Goal: Find specific page/section: Find specific page/section

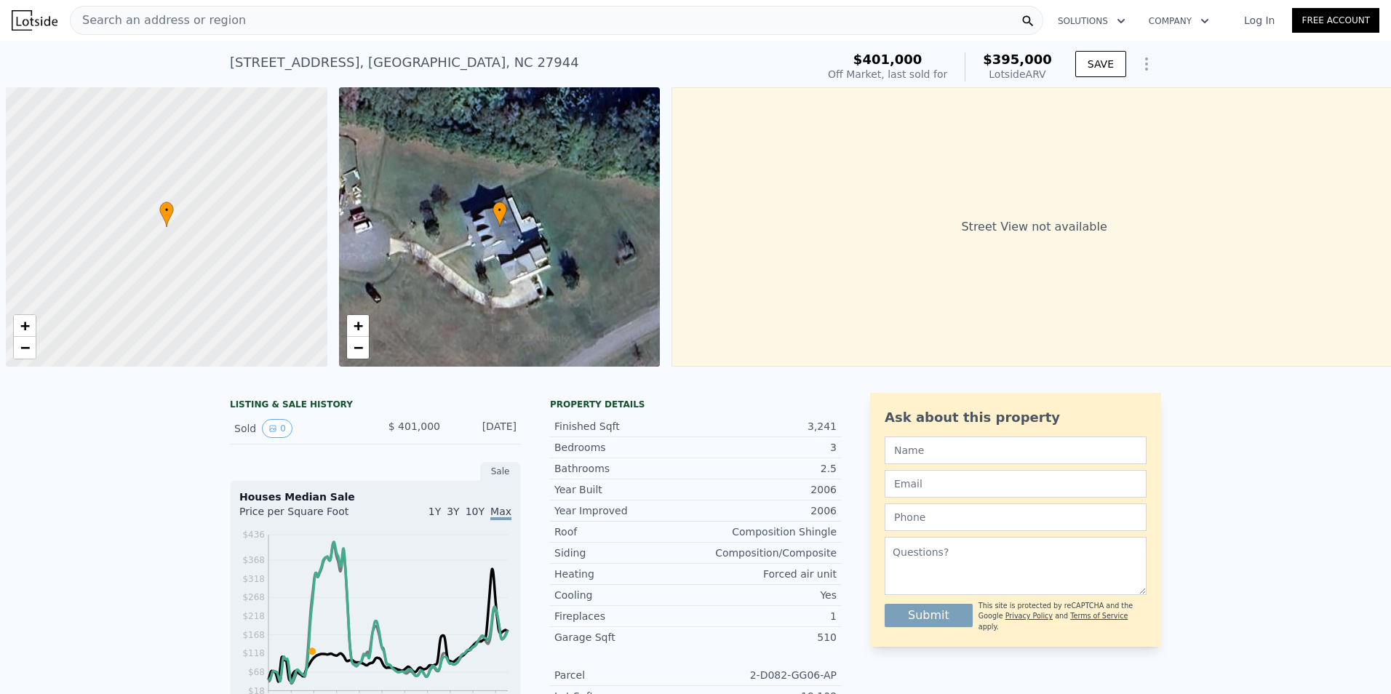
click at [228, 28] on div "Search an address or region" at bounding box center [556, 20] width 973 height 29
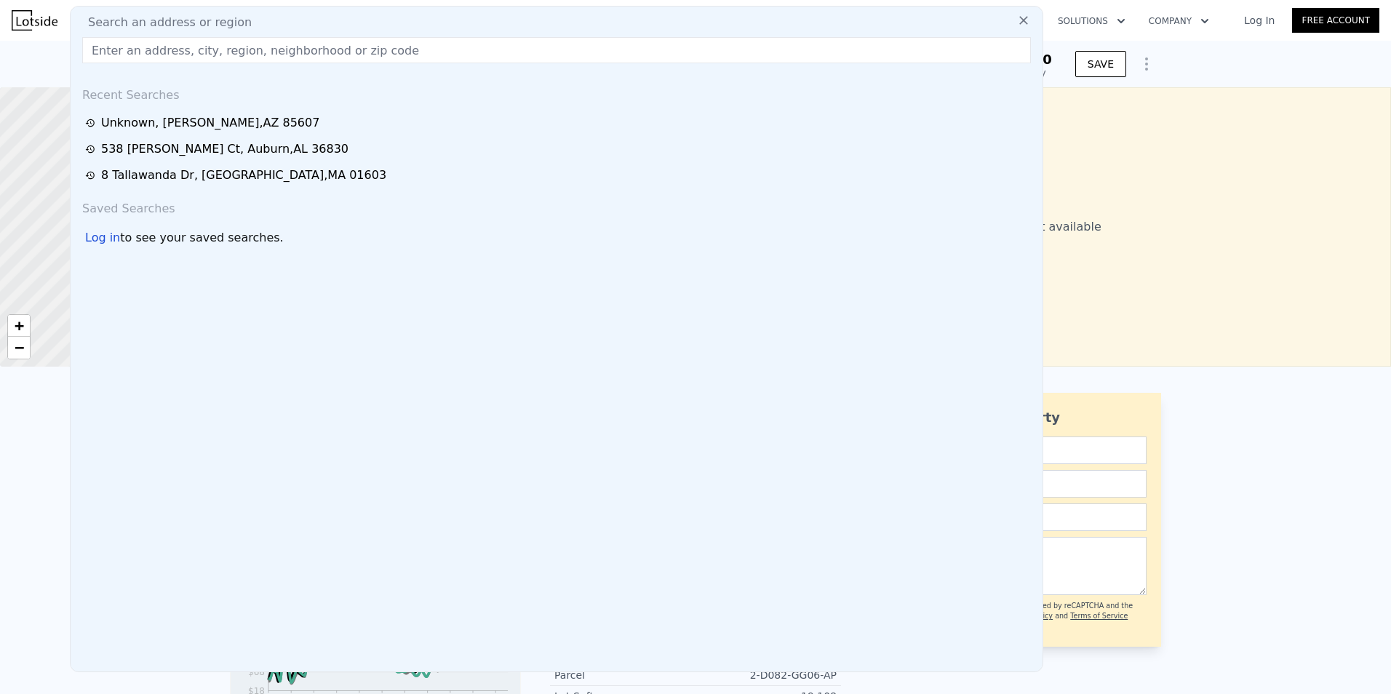
click at [197, 47] on input "text" at bounding box center [556, 50] width 948 height 26
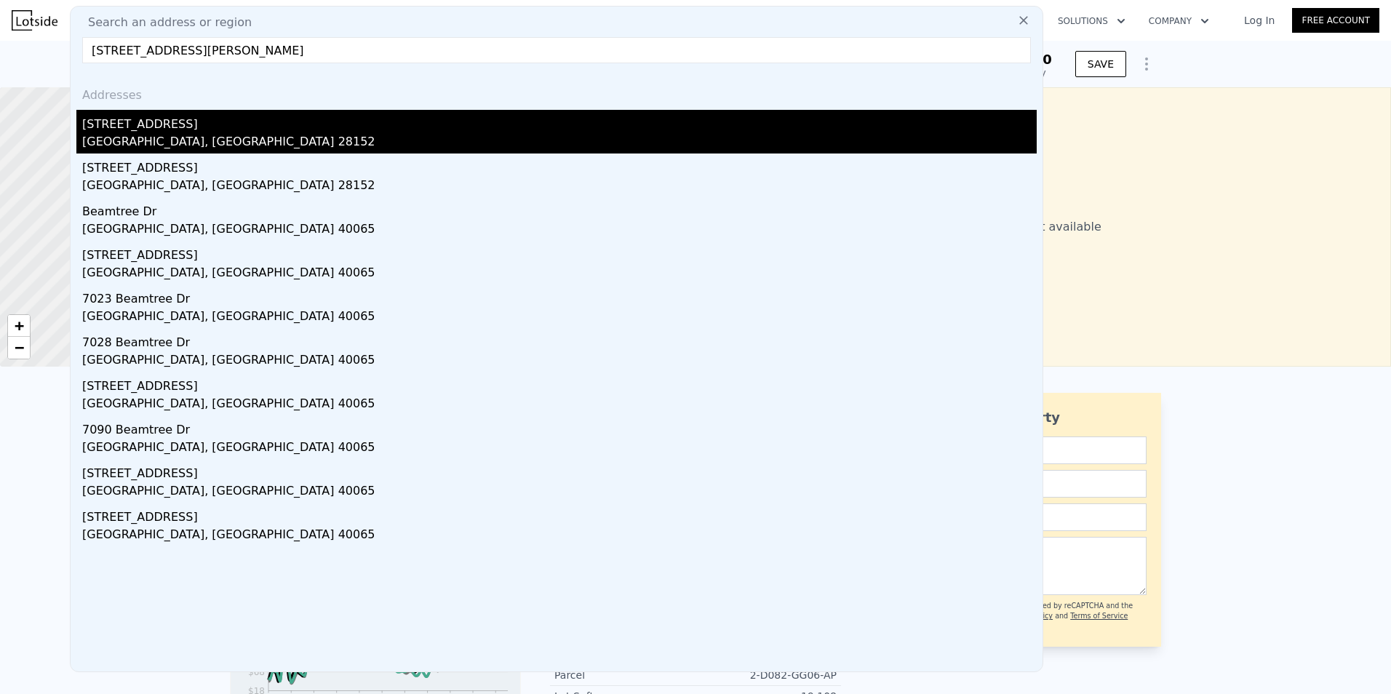
type input "[STREET_ADDRESS][PERSON_NAME]"
click at [153, 118] on div "[STREET_ADDRESS]" at bounding box center [559, 121] width 954 height 23
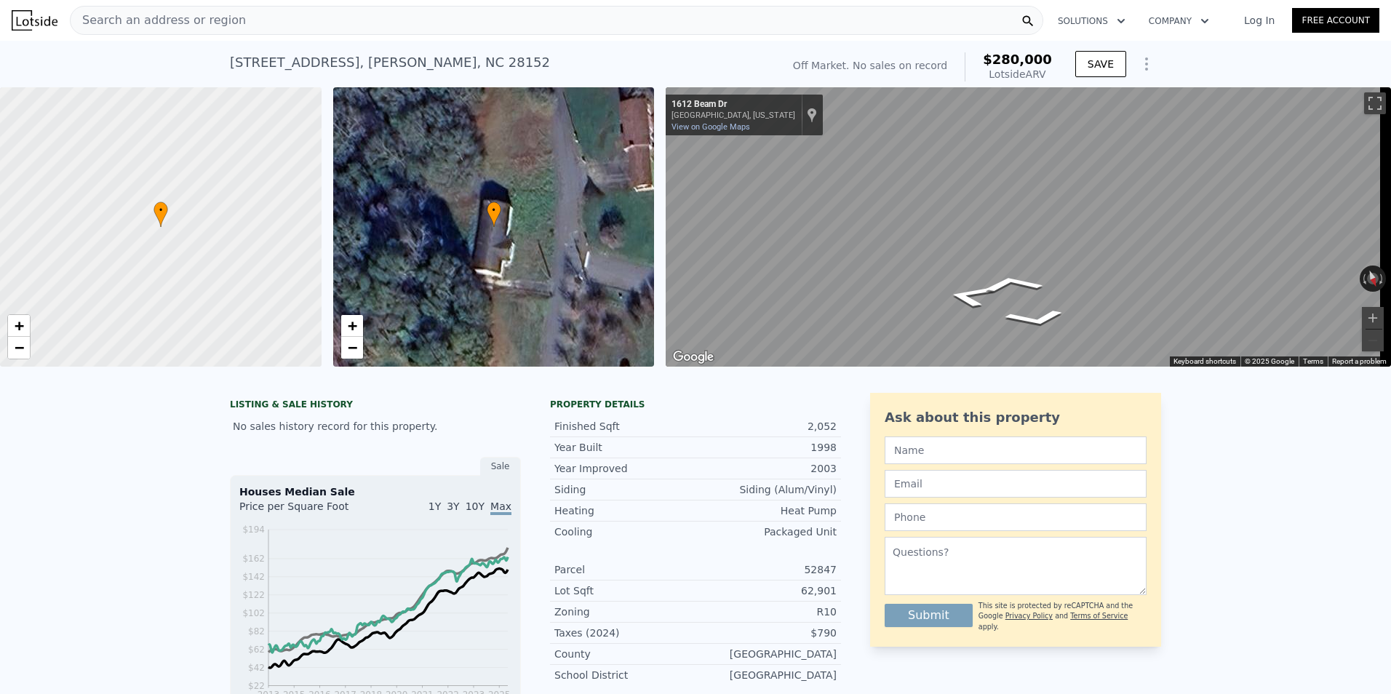
click at [621, 201] on div "• + − • + − ← Move left → Move right ↑ Move up ↓ Move down + Zoom in - Zoom out…" at bounding box center [695, 226] width 1391 height 279
click at [172, 20] on span "Search an address or region" at bounding box center [158, 20] width 175 height 17
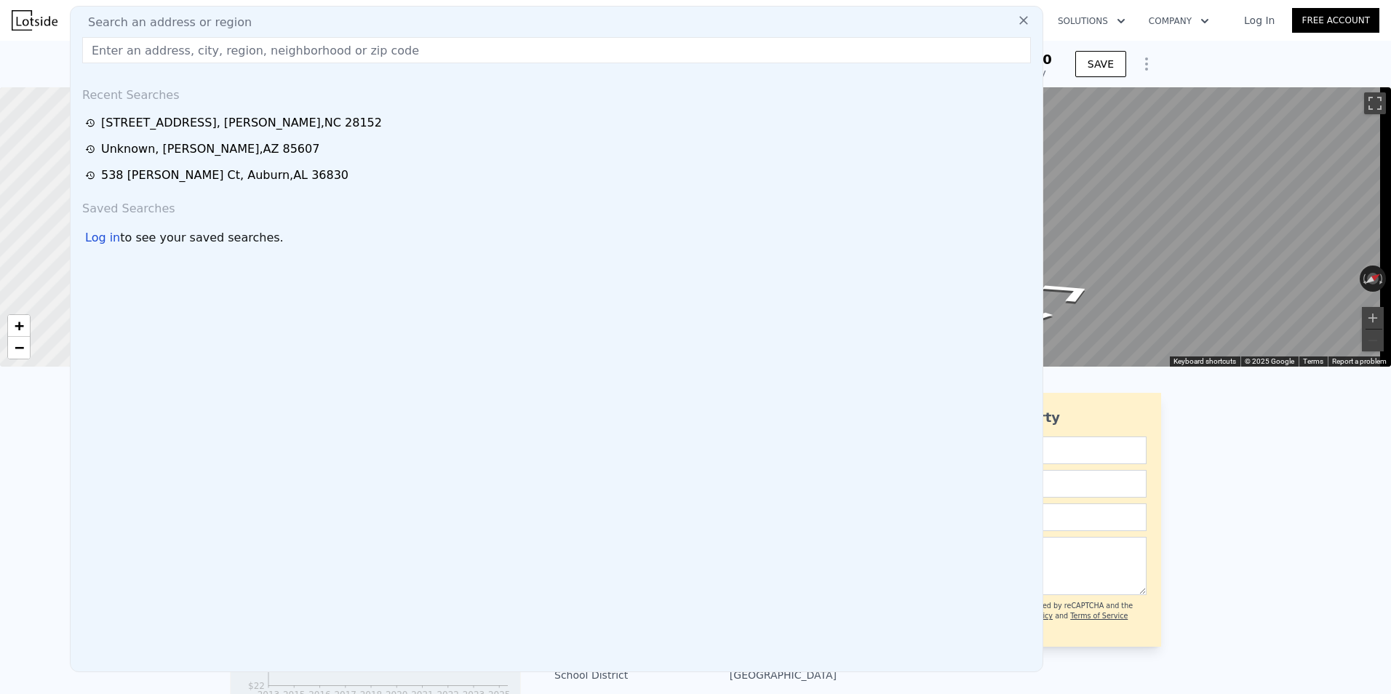
click at [159, 44] on input "text" at bounding box center [556, 50] width 948 height 26
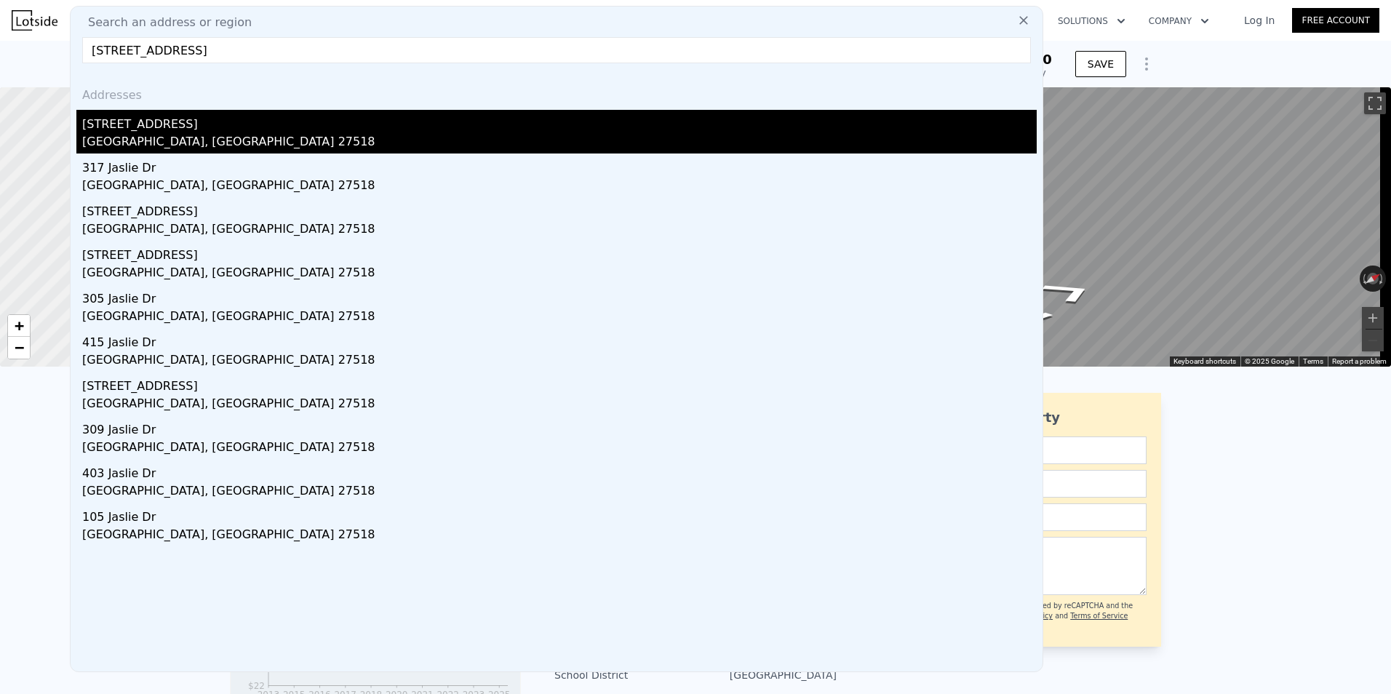
type input "[STREET_ADDRESS]"
click at [158, 126] on div "[STREET_ADDRESS]" at bounding box center [559, 121] width 954 height 23
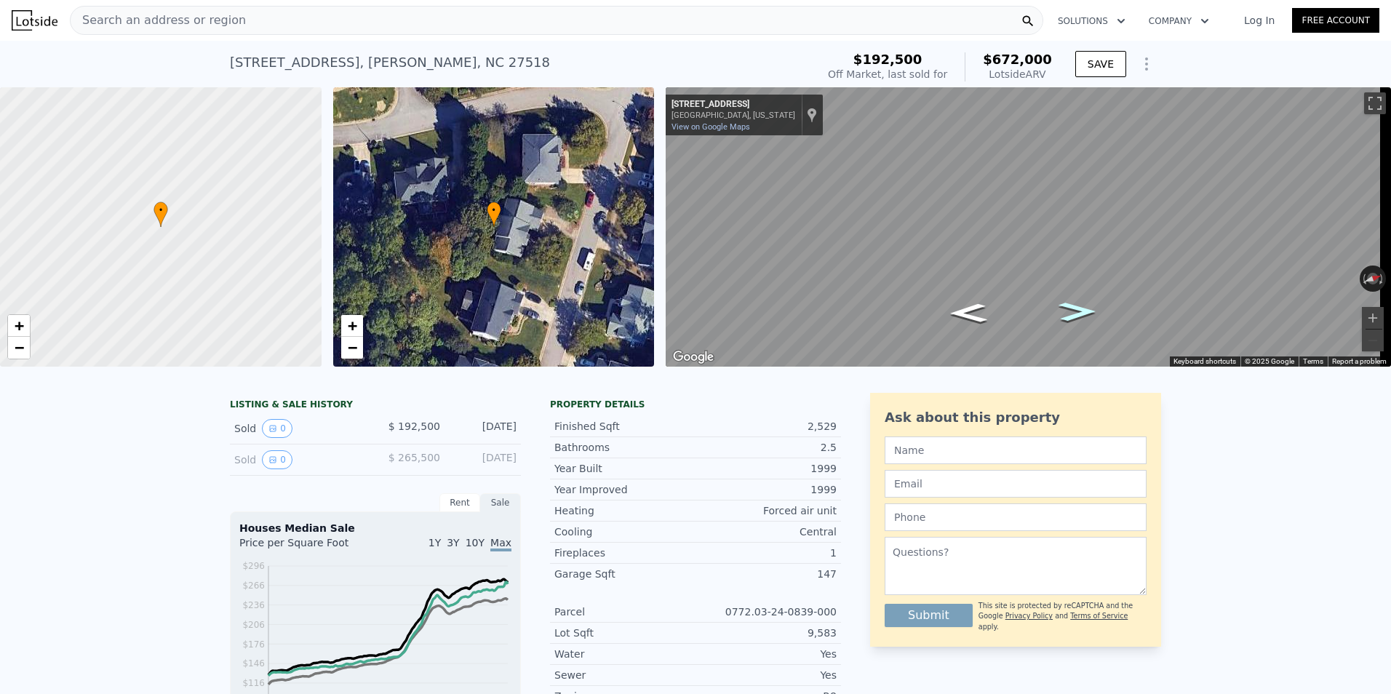
click at [1086, 312] on icon "Go North, Jaslie Dr" at bounding box center [1077, 311] width 69 height 28
click at [223, 22] on span "Search an address or region" at bounding box center [158, 20] width 175 height 17
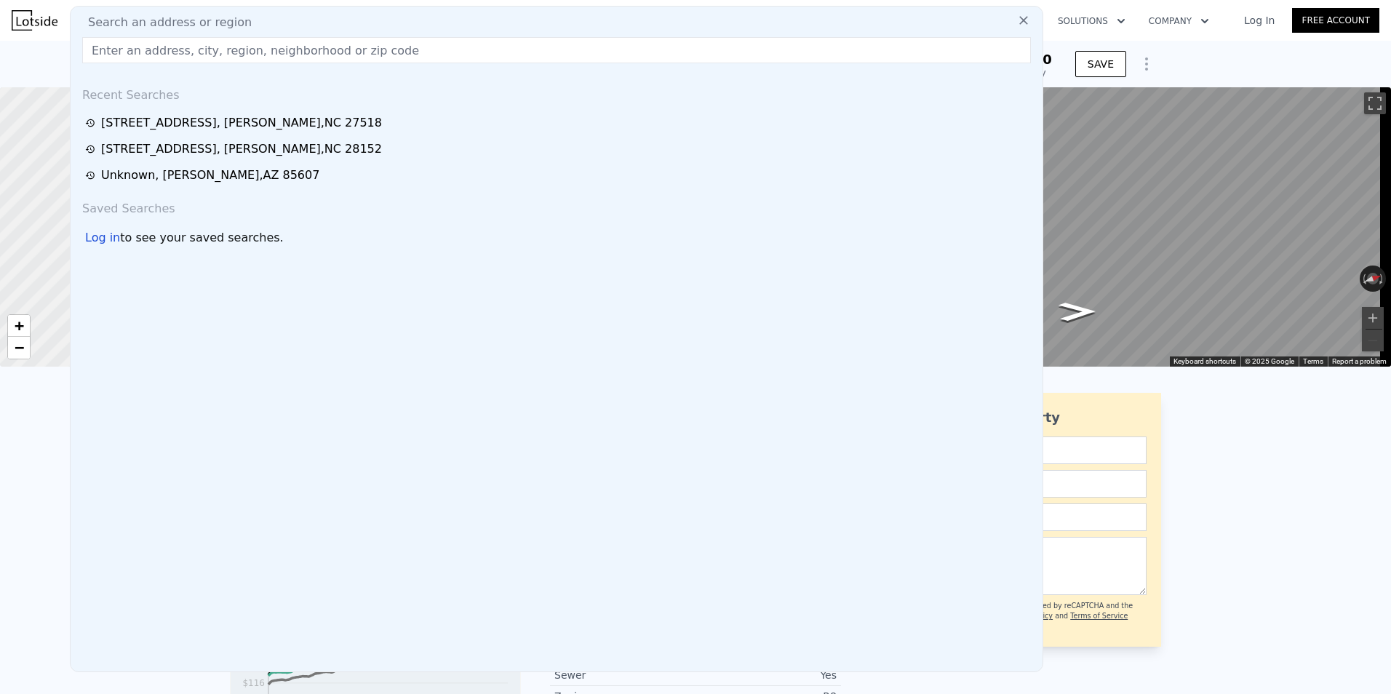
click at [197, 52] on input "text" at bounding box center [556, 50] width 948 height 26
drag, startPoint x: 197, startPoint y: 52, endPoint x: 149, endPoint y: 47, distance: 48.4
click at [149, 47] on input "text" at bounding box center [556, 50] width 948 height 26
click at [147, 50] on input "text" at bounding box center [556, 50] width 948 height 26
paste input "[STREET_ADDRESS]"
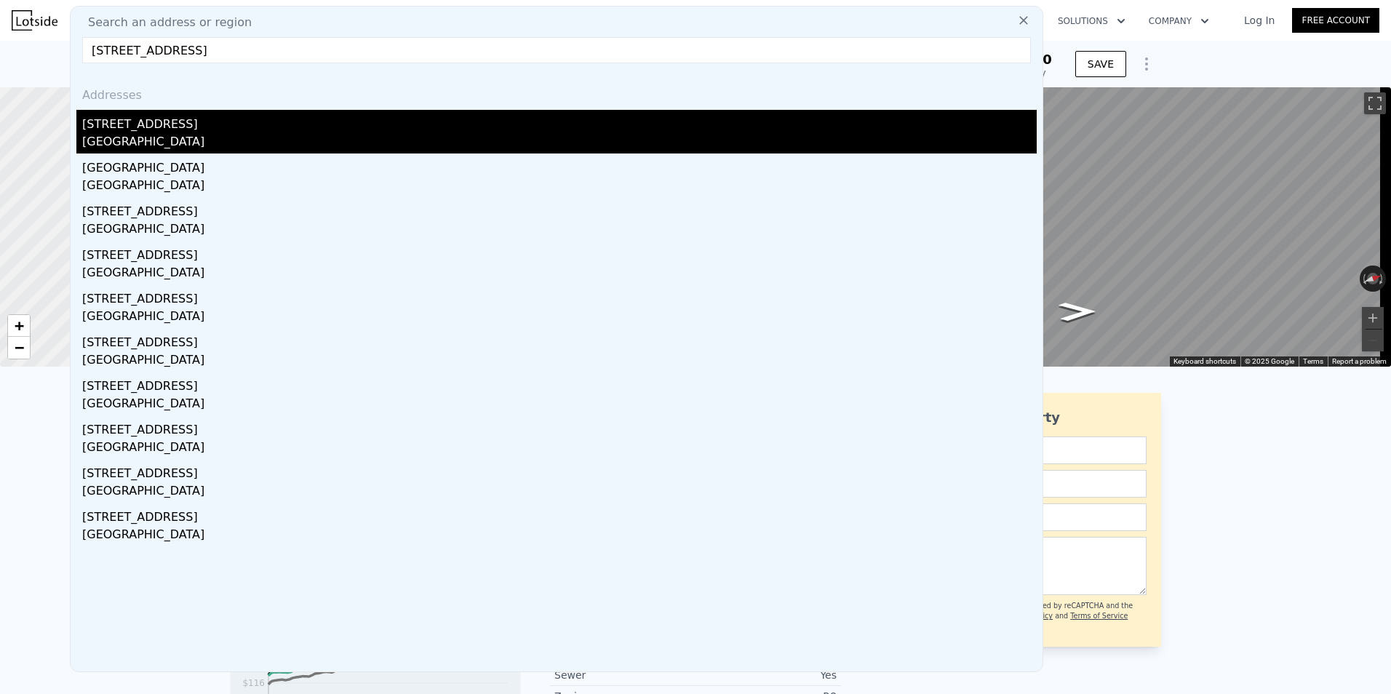
type input "[STREET_ADDRESS]"
click at [159, 126] on div "[STREET_ADDRESS]" at bounding box center [559, 121] width 954 height 23
